Goal: Information Seeking & Learning: Learn about a topic

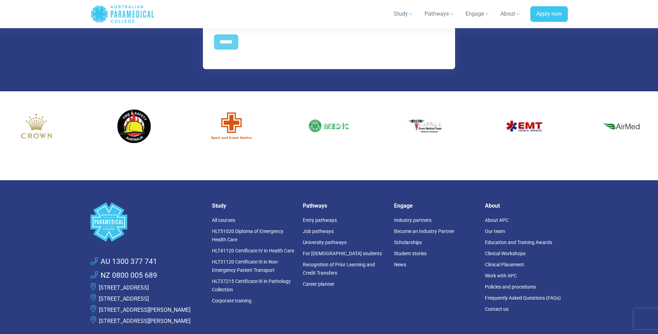
scroll to position [971, 0]
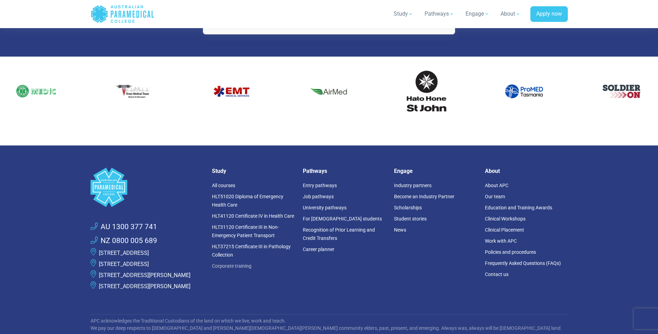
click at [223, 267] on link "Corporate training" at bounding box center [232, 266] width 40 height 6
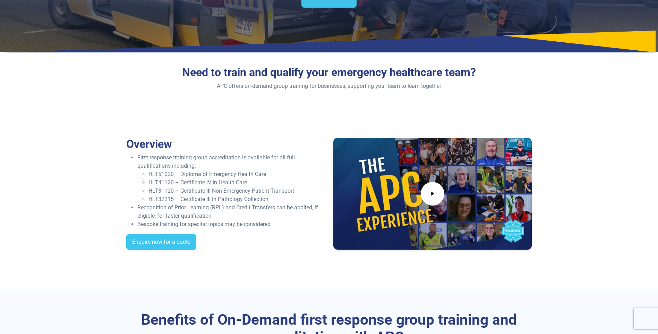
scroll to position [104, 0]
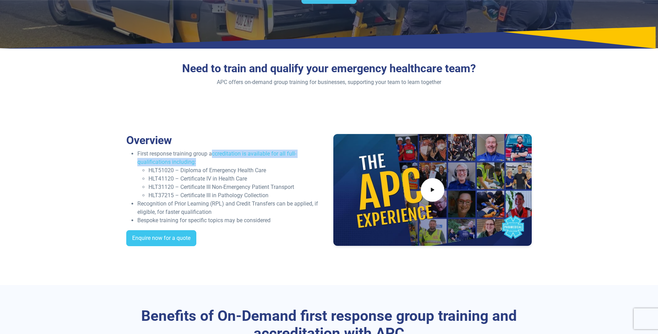
drag, startPoint x: 212, startPoint y: 152, endPoint x: 275, endPoint y: 164, distance: 64.0
click at [275, 164] on li "First response training group accreditation is available for all full-qualifica…" at bounding box center [231, 175] width 188 height 50
click at [208, 178] on li "HLT41120 – Certificate IV in Health Care" at bounding box center [236, 178] width 177 height 8
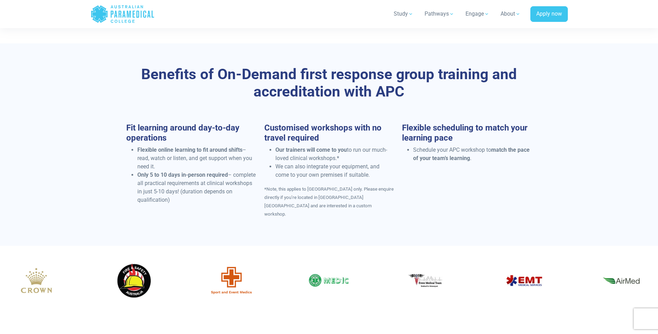
scroll to position [347, 0]
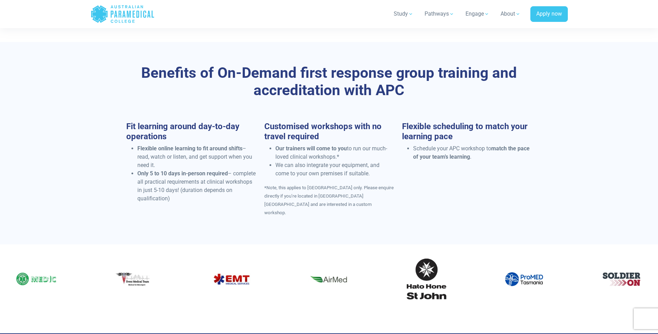
drag, startPoint x: 147, startPoint y: 171, endPoint x: 232, endPoint y: 201, distance: 90.0
click at [232, 201] on li "Only 5 to 10 days in-person required – complete all practical requirements at c…" at bounding box center [196, 185] width 119 height 33
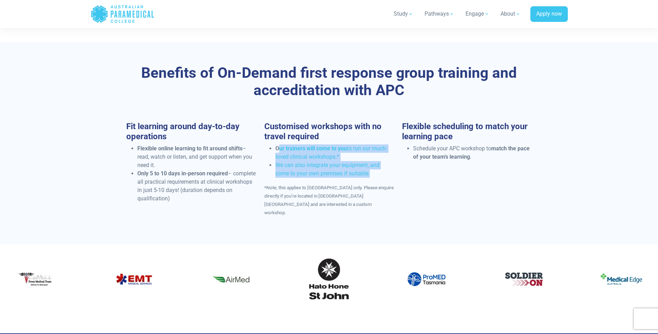
drag, startPoint x: 335, startPoint y: 153, endPoint x: 379, endPoint y: 175, distance: 49.2
click at [379, 175] on ul "Our trainers will come to you to run our much-loved clinical workshops.* We can…" at bounding box center [329, 160] width 130 height 33
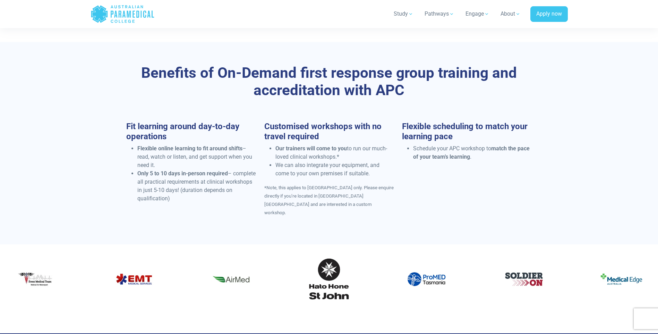
click at [490, 184] on div "Fit learning around day-to-day operations Flexible online learning to fit aroun…" at bounding box center [329, 171] width 414 height 101
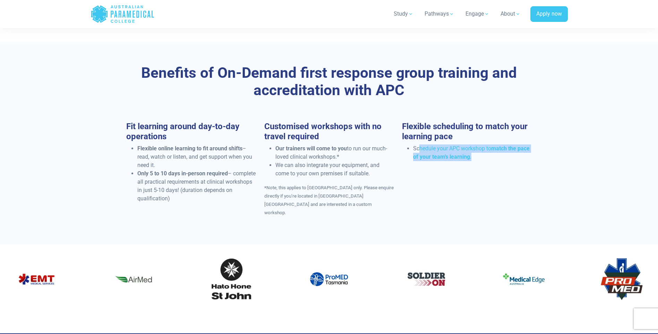
drag, startPoint x: 424, startPoint y: 148, endPoint x: 532, endPoint y: 159, distance: 108.5
click at [532, 159] on div "Flexible scheduling to match your learning pace Schedule your APC workshop to m…" at bounding box center [467, 143] width 138 height 45
click at [457, 184] on div "Fit learning around day-to-day operations Flexible online learning to fit aroun…" at bounding box center [329, 171] width 414 height 101
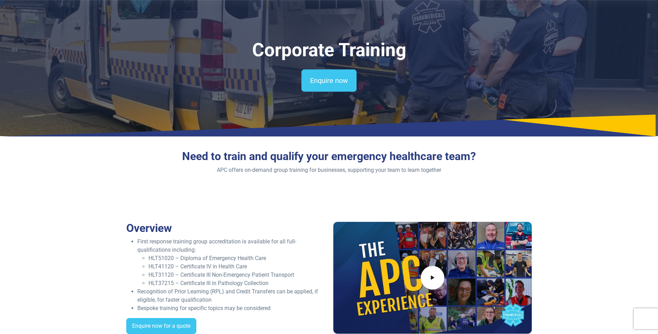
scroll to position [0, 0]
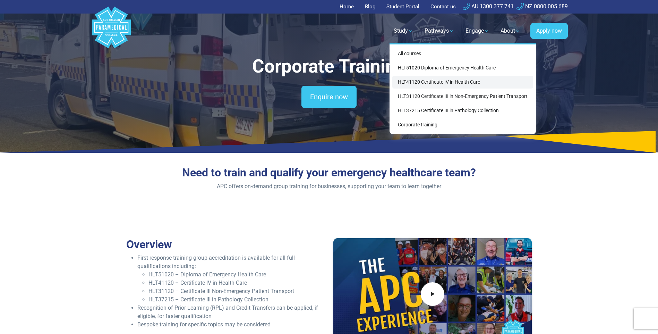
click at [431, 82] on link "HLT41120 Certificate IV in Health Care" at bounding box center [462, 82] width 141 height 13
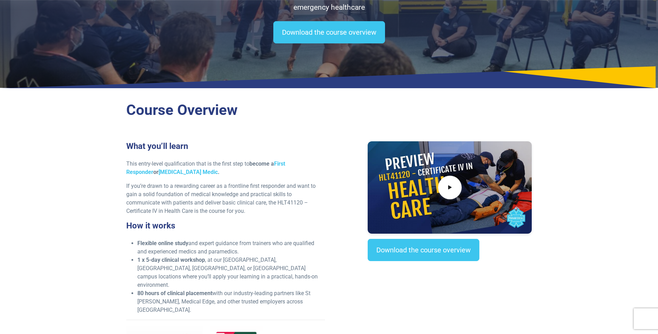
scroll to position [104, 0]
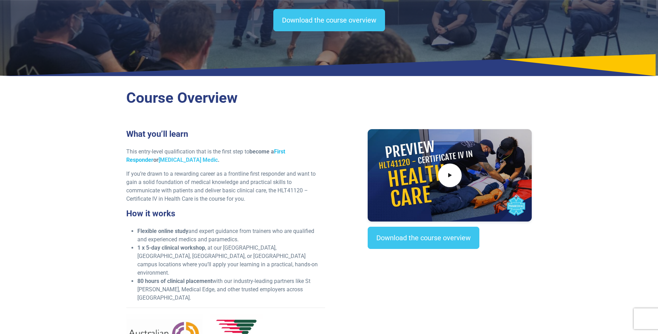
click at [285, 149] on link "First Responder" at bounding box center [205, 155] width 159 height 15
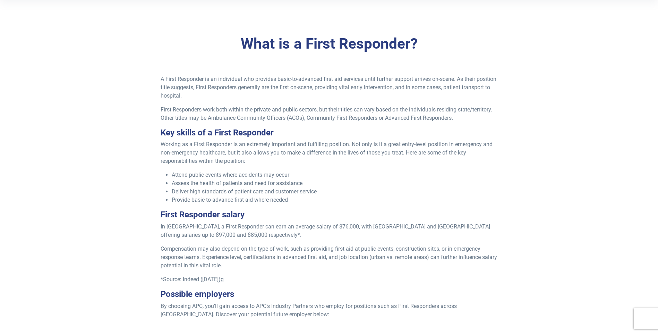
scroll to position [173, 0]
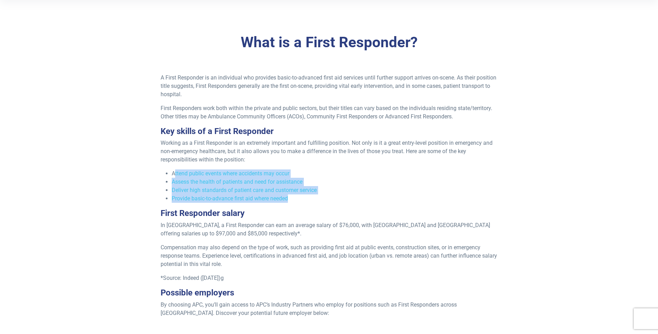
drag, startPoint x: 191, startPoint y: 173, endPoint x: 335, endPoint y: 199, distance: 145.7
click at [335, 199] on ul "Attend public events where accidents may occur Assess the health of patients an…" at bounding box center [329, 185] width 337 height 33
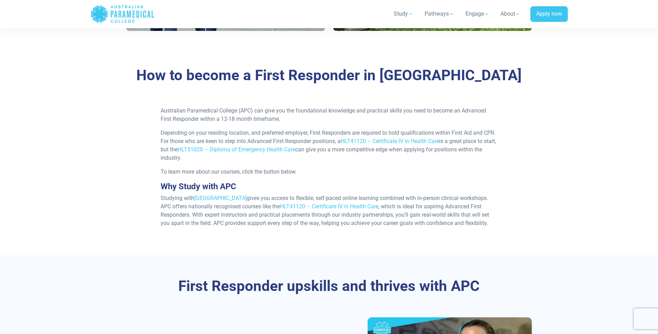
scroll to position [624, 0]
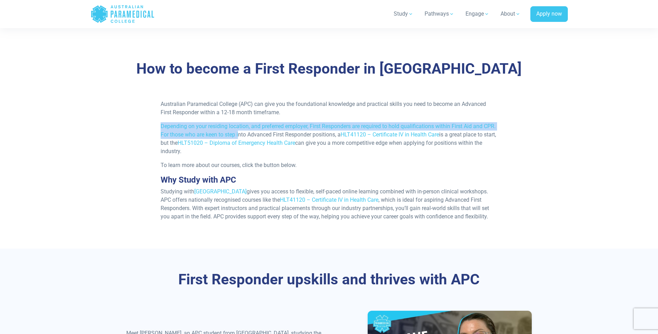
drag, startPoint x: 160, startPoint y: 124, endPoint x: 254, endPoint y: 135, distance: 94.3
click at [254, 135] on div "Australian Paramedical College (APC) can give you the foundational knowledge an…" at bounding box center [328, 163] width 345 height 127
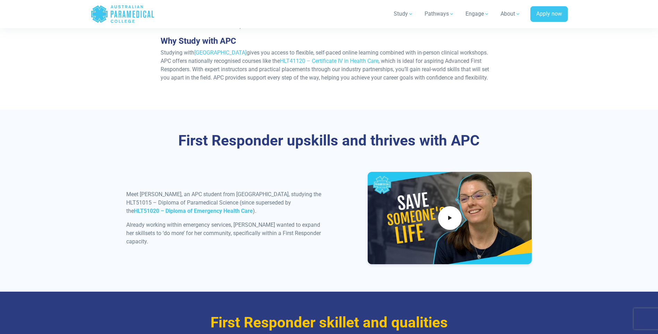
scroll to position [798, 0]
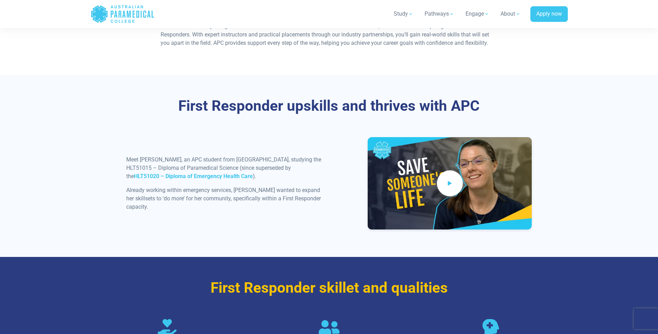
click at [453, 189] on icon at bounding box center [450, 183] width 8 height 11
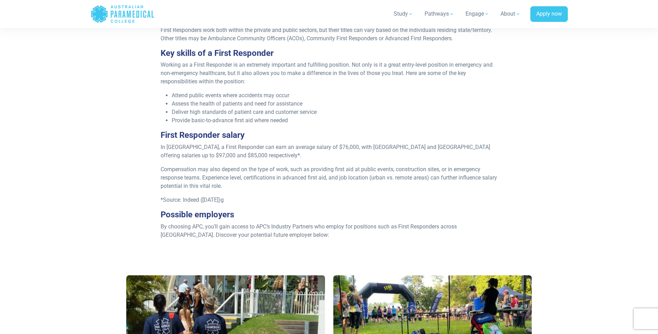
scroll to position [0, 0]
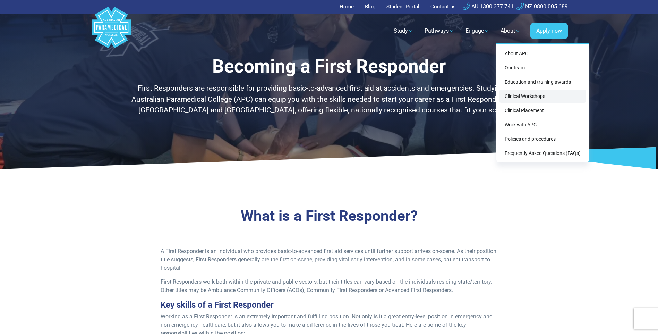
click at [520, 94] on link "Clinical Workshops" at bounding box center [542, 96] width 87 height 13
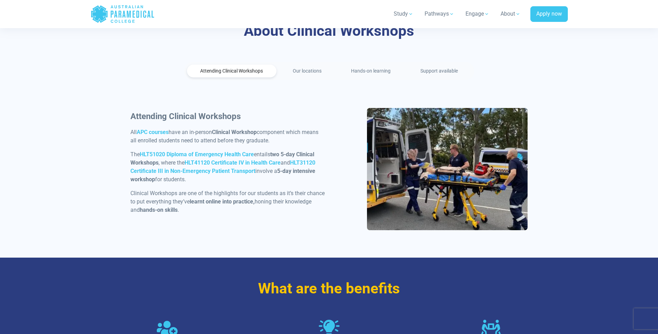
scroll to position [312, 0]
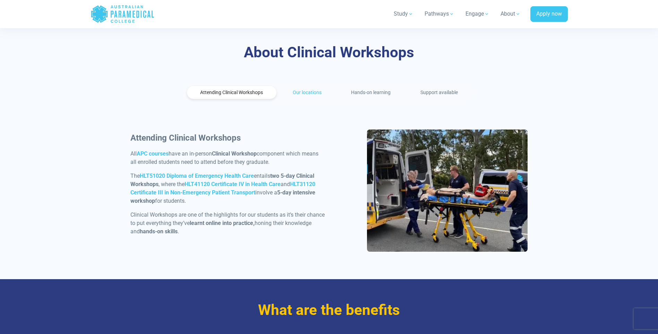
click at [310, 93] on link "Our locations" at bounding box center [307, 92] width 56 height 13
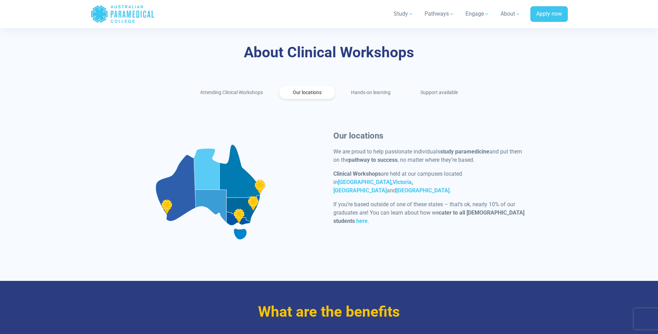
click at [237, 218] on div at bounding box center [210, 191] width 161 height 122
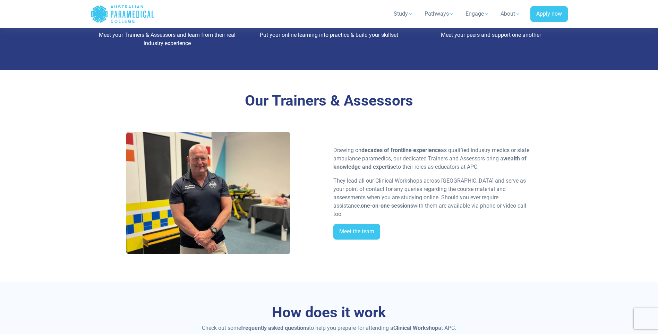
scroll to position [694, 0]
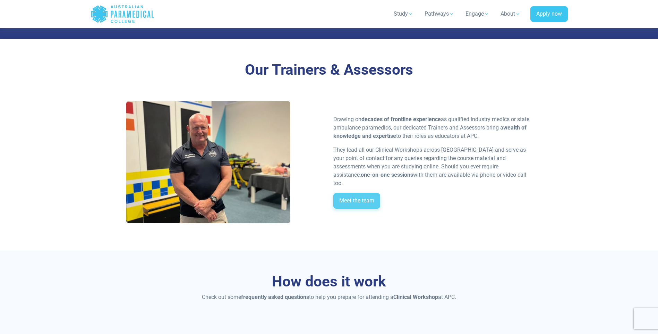
click at [346, 198] on link "Meet the team" at bounding box center [356, 201] width 47 height 16
